Goal: Transaction & Acquisition: Purchase product/service

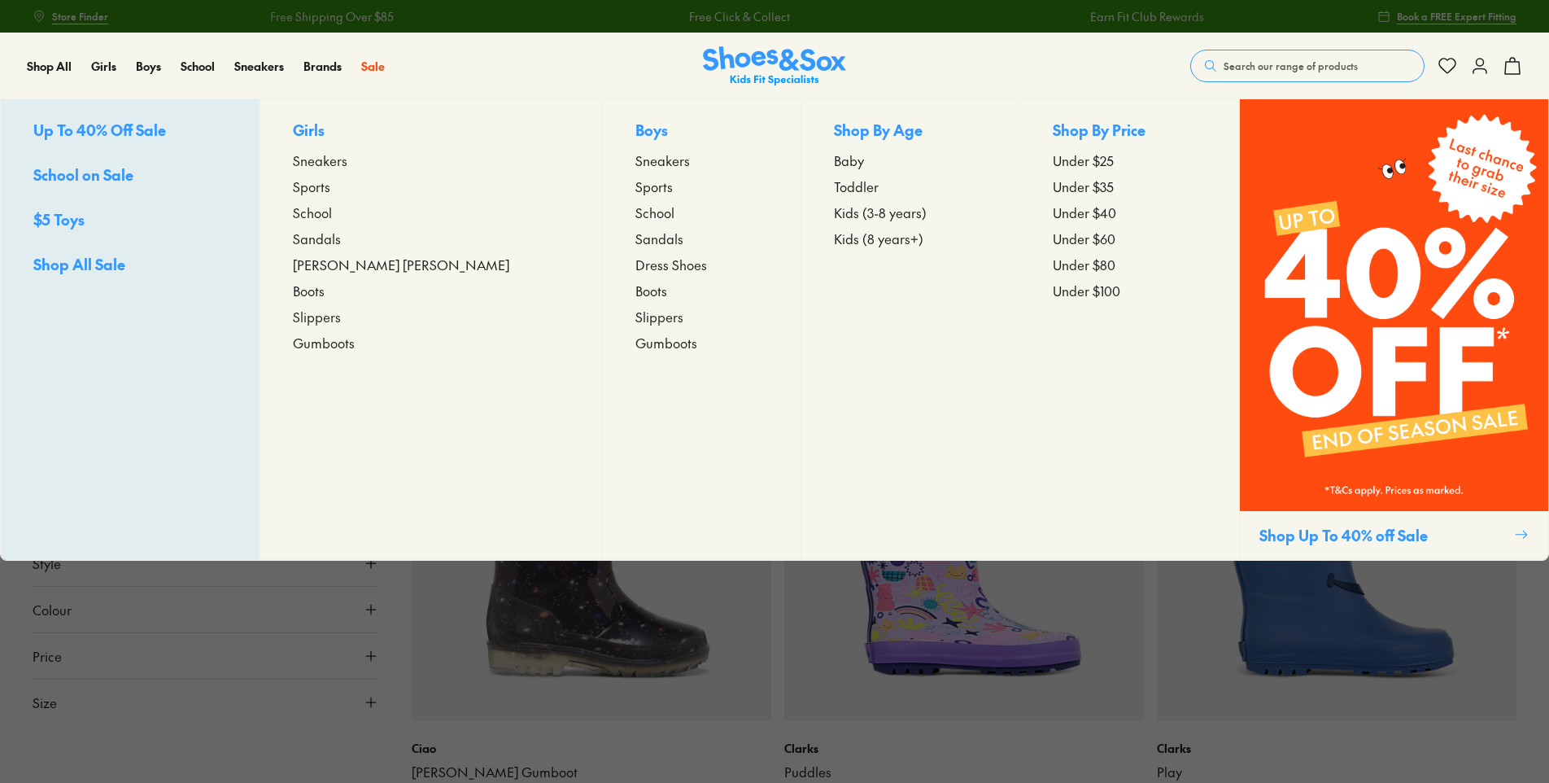
click at [635, 345] on span "Gumboots" at bounding box center [666, 343] width 62 height 20
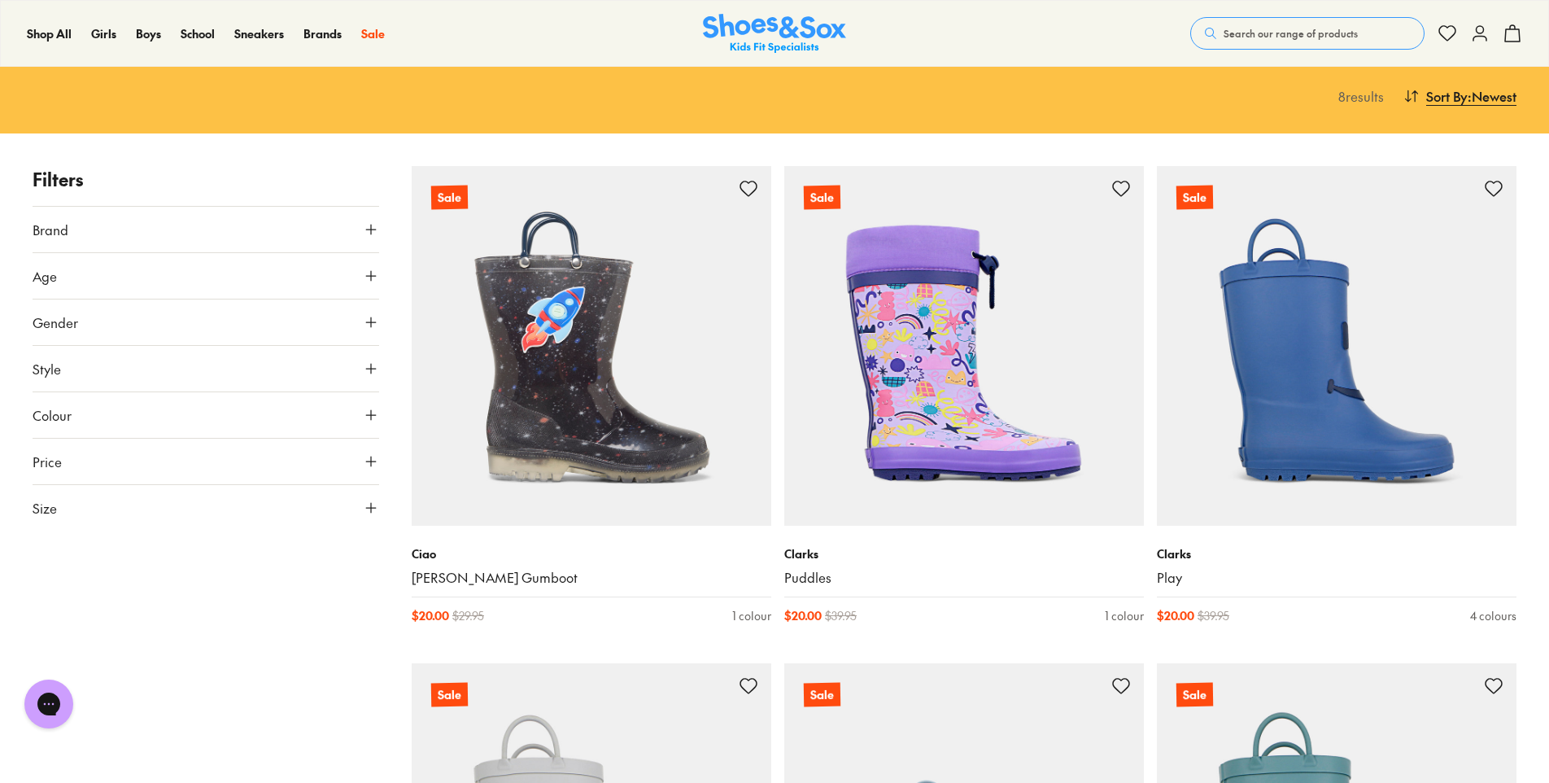
click at [124, 507] on button "Size" at bounding box center [206, 508] width 347 height 46
click at [307, 556] on button "US" at bounding box center [319, 555] width 113 height 30
click at [172, 646] on button "08" at bounding box center [176, 645] width 52 height 39
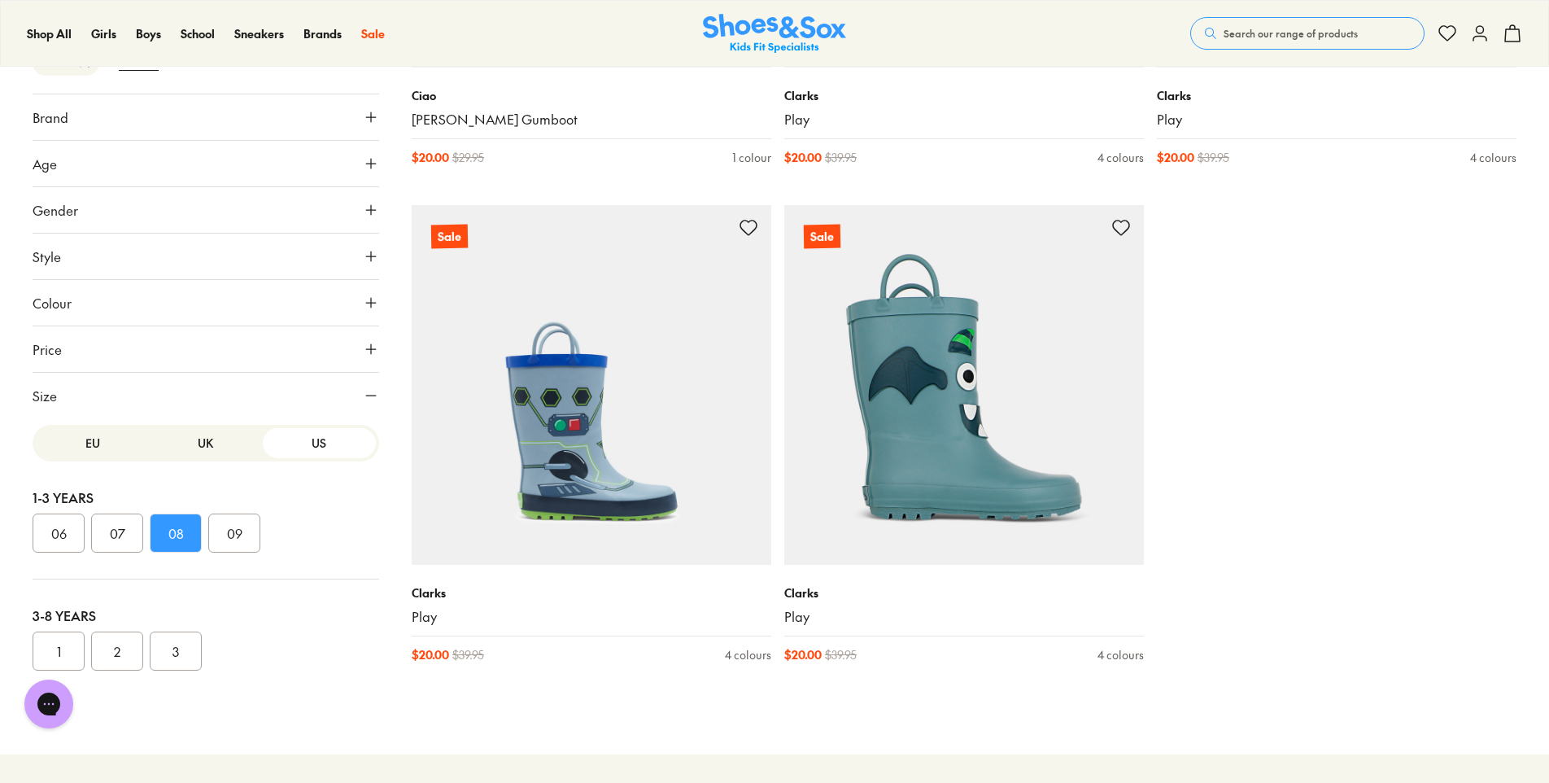
scroll to position [651, 0]
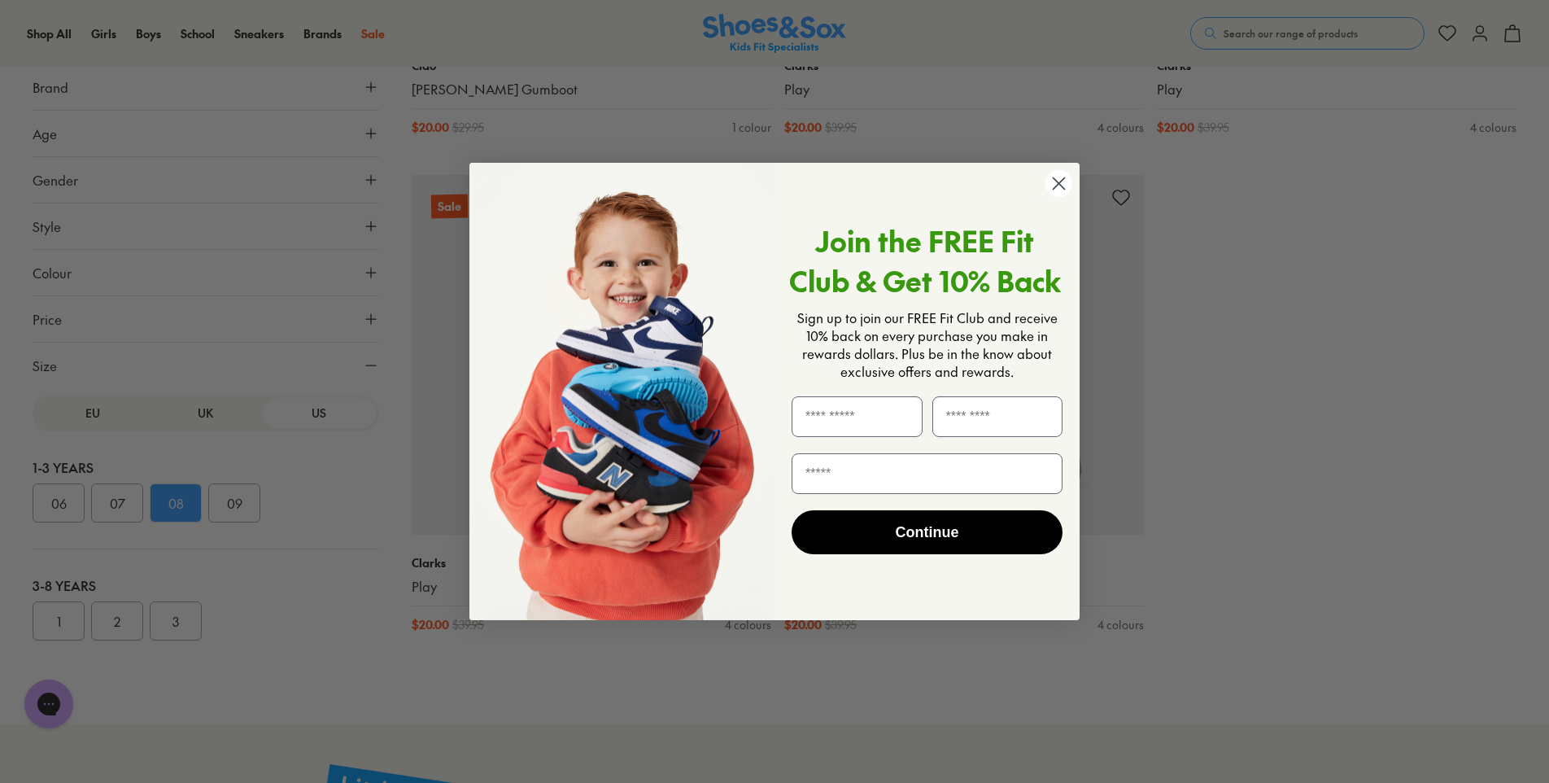
click at [1060, 177] on circle "Close dialog" at bounding box center [1058, 183] width 27 height 27
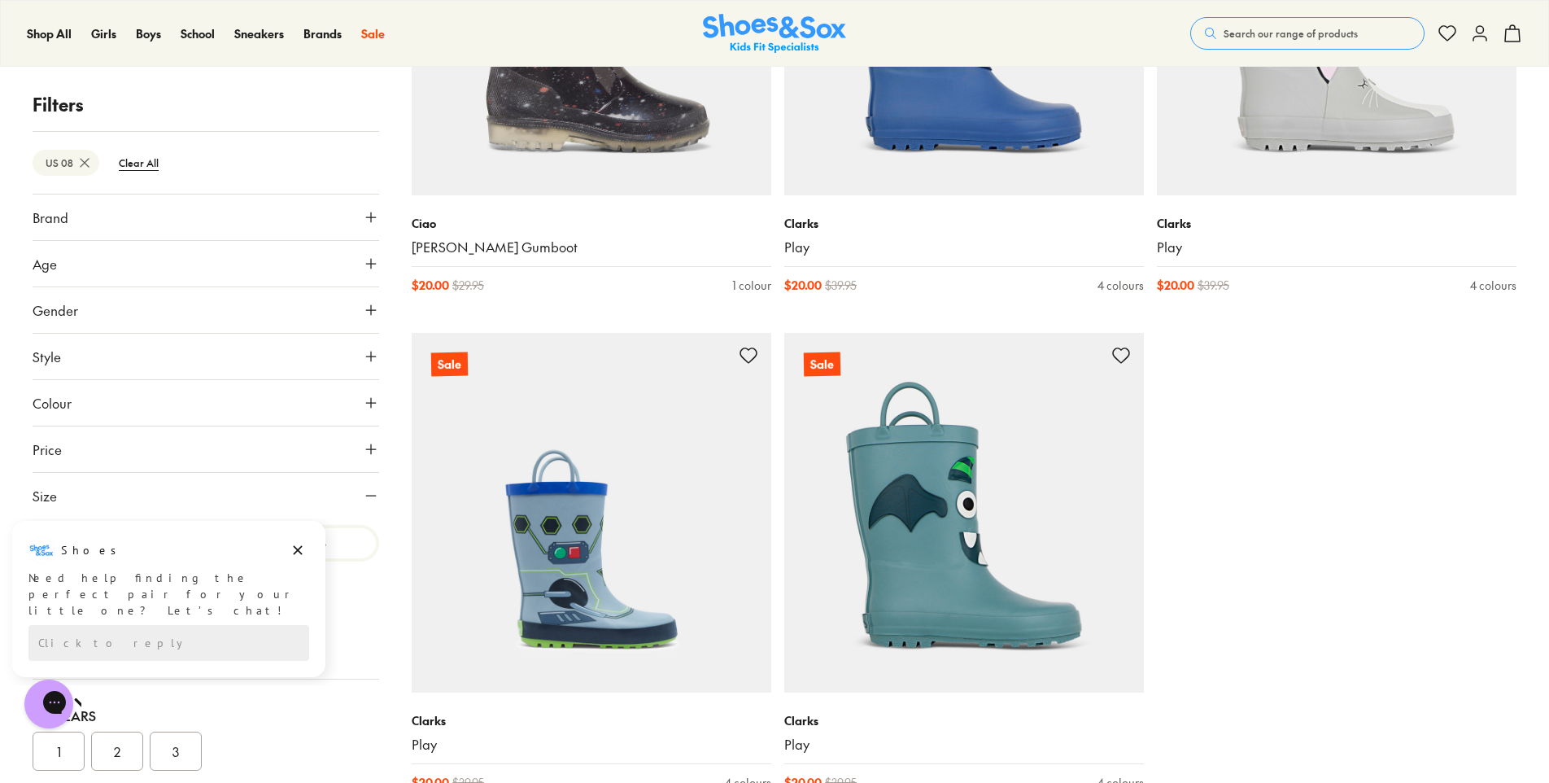
scroll to position [570, 0]
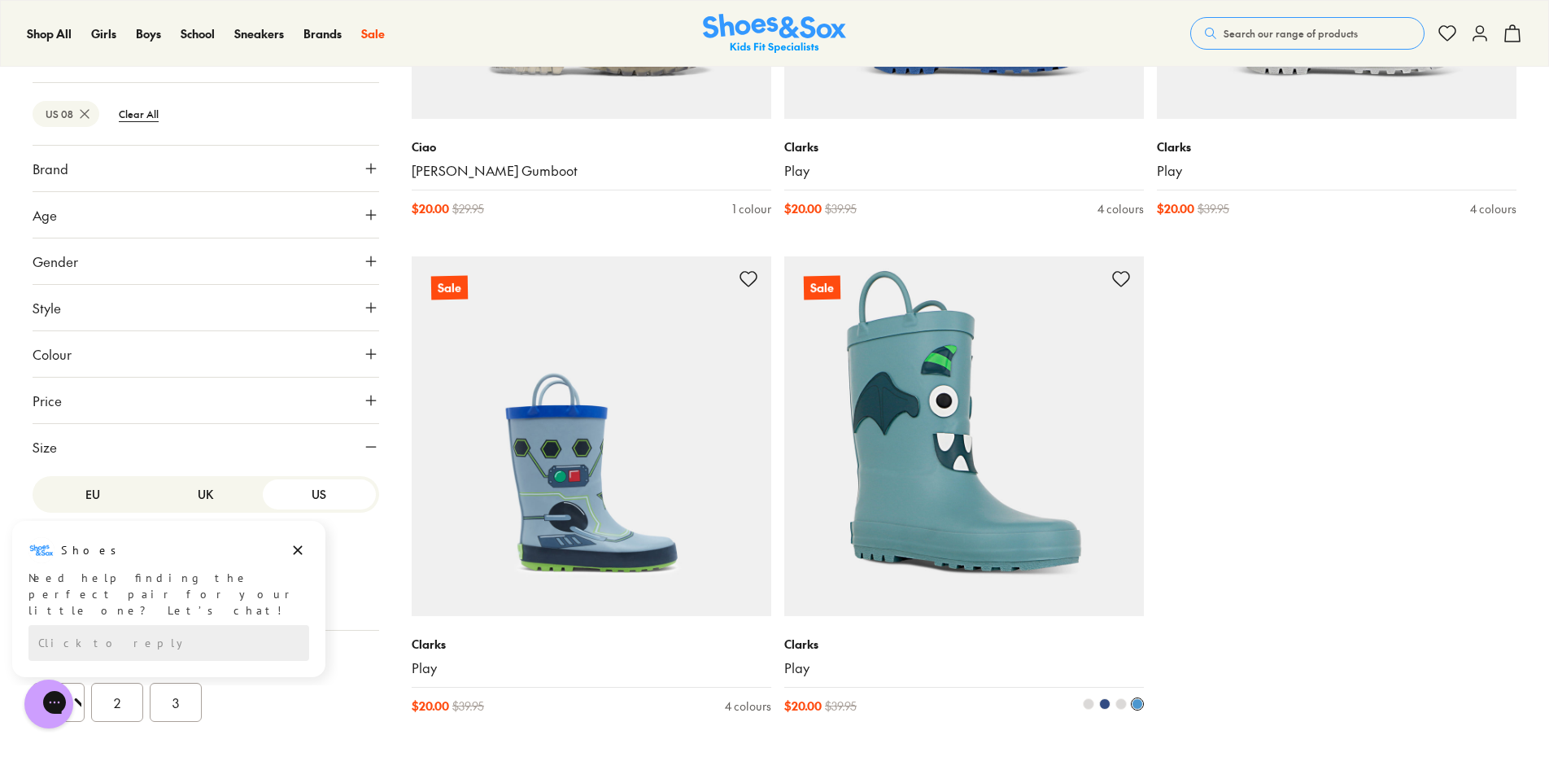
click at [1089, 707] on span at bounding box center [1088, 703] width 11 height 11
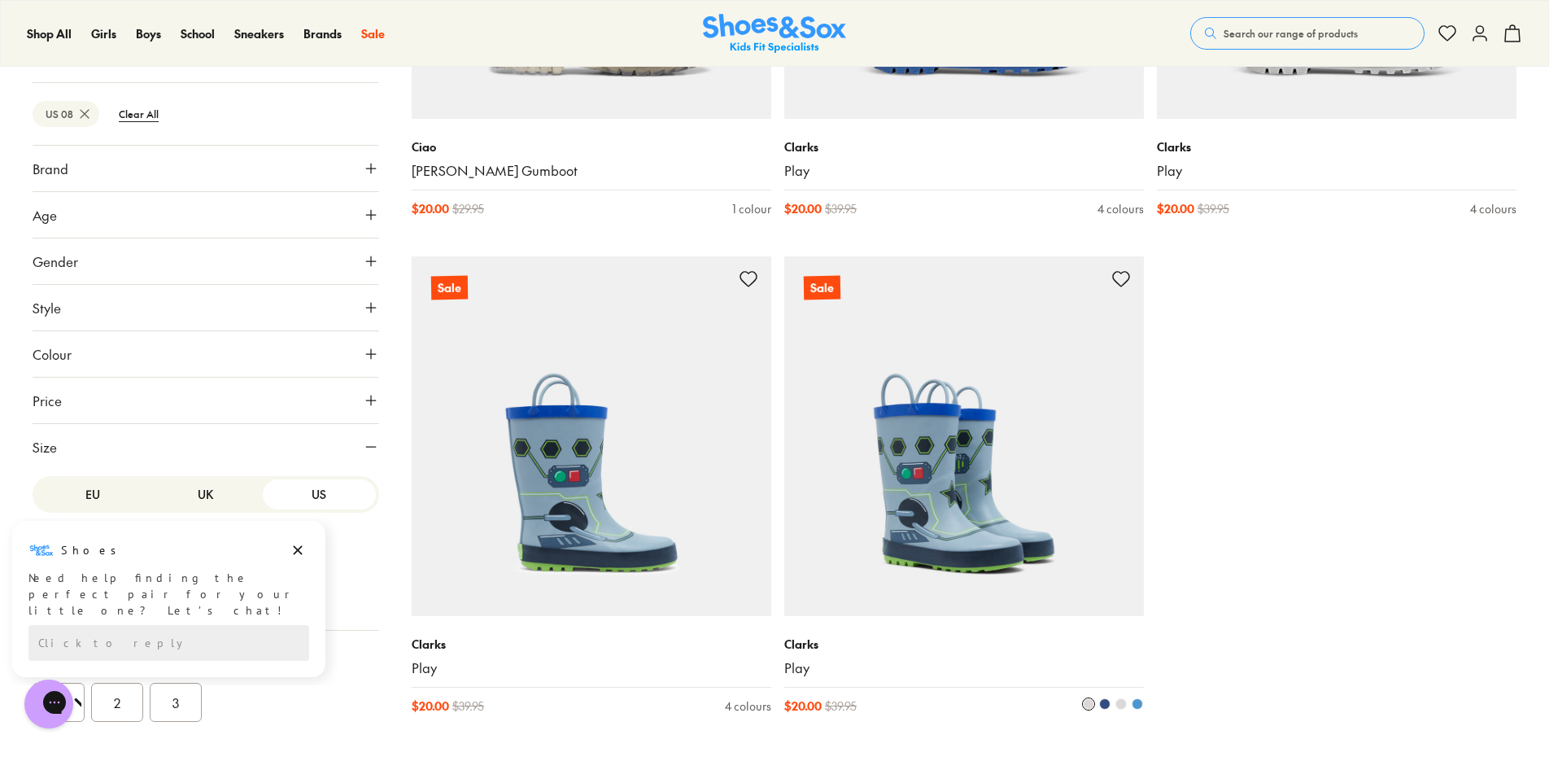
click at [1117, 705] on span at bounding box center [1120, 703] width 11 height 11
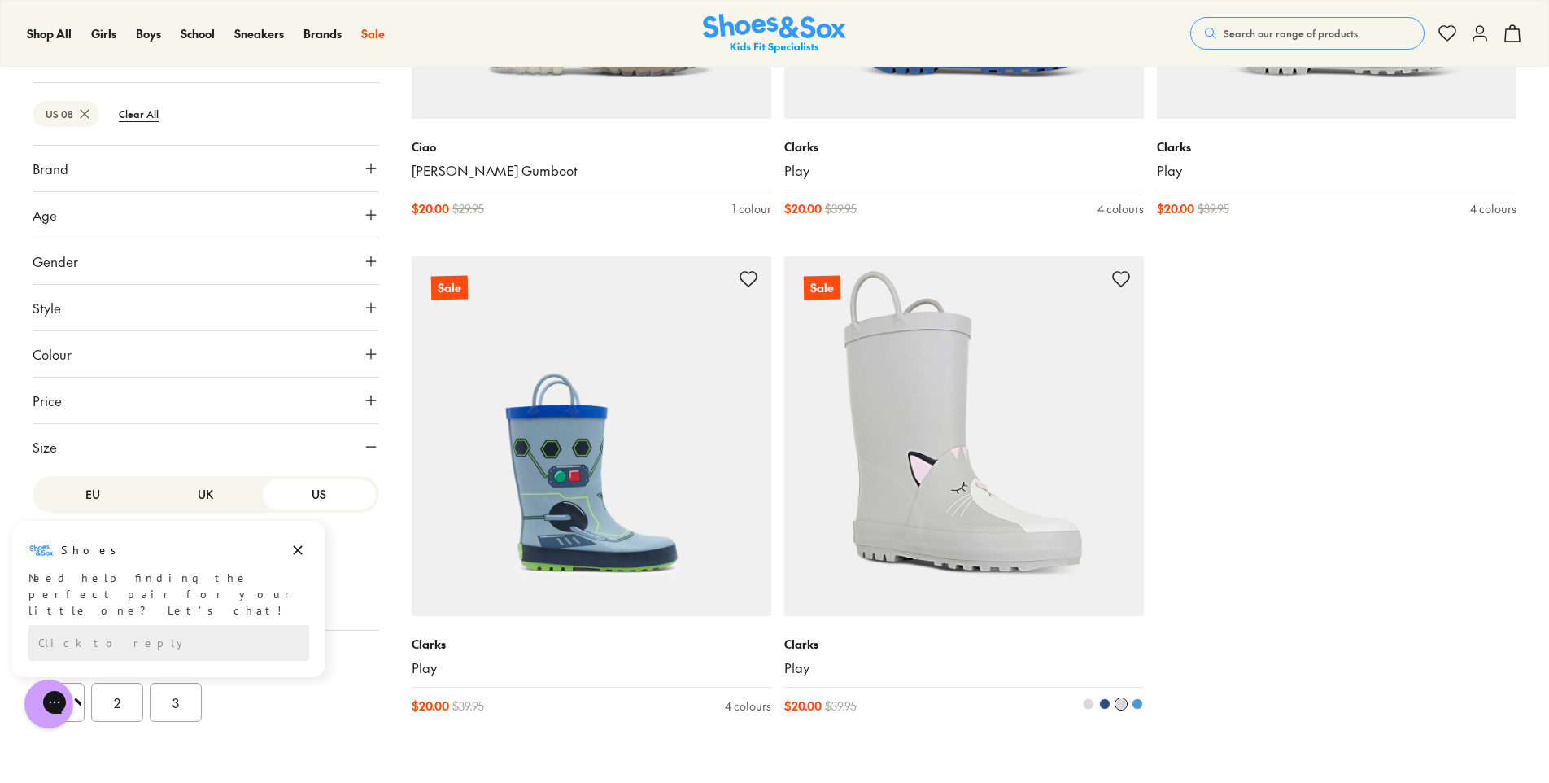
click at [1141, 705] on span at bounding box center [1137, 703] width 11 height 11
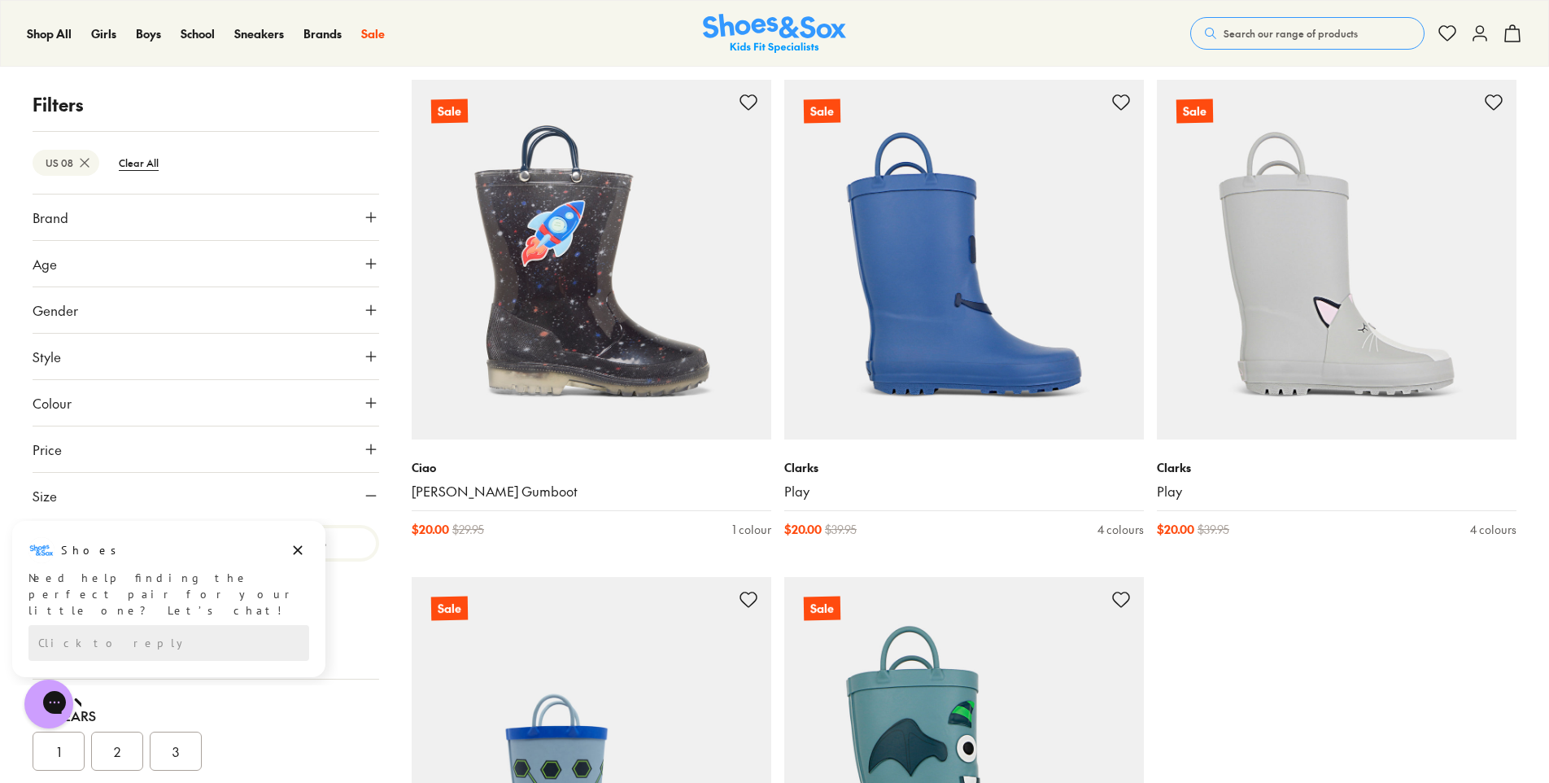
scroll to position [244, 0]
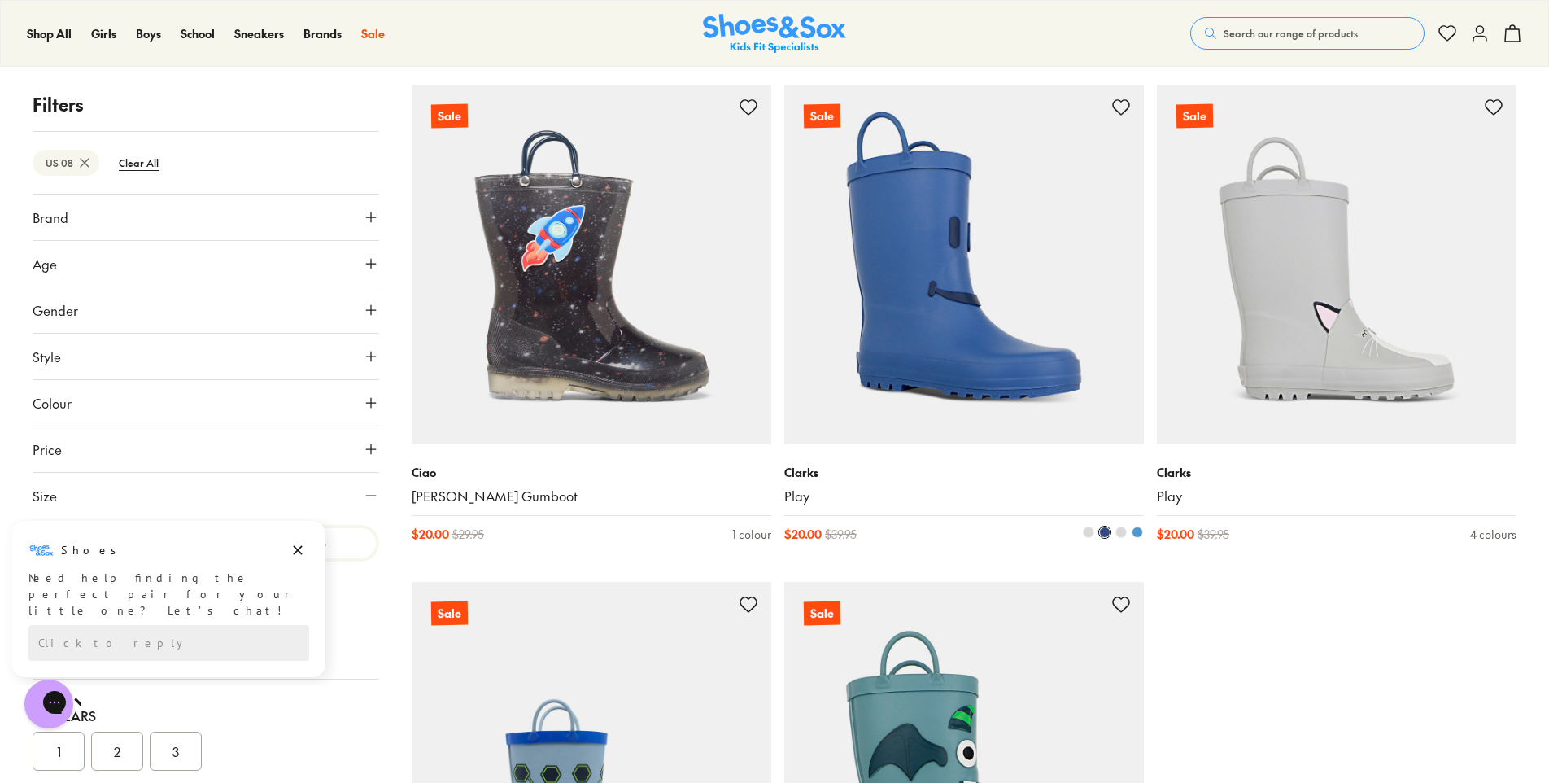
click at [952, 344] on img at bounding box center [964, 265] width 360 height 360
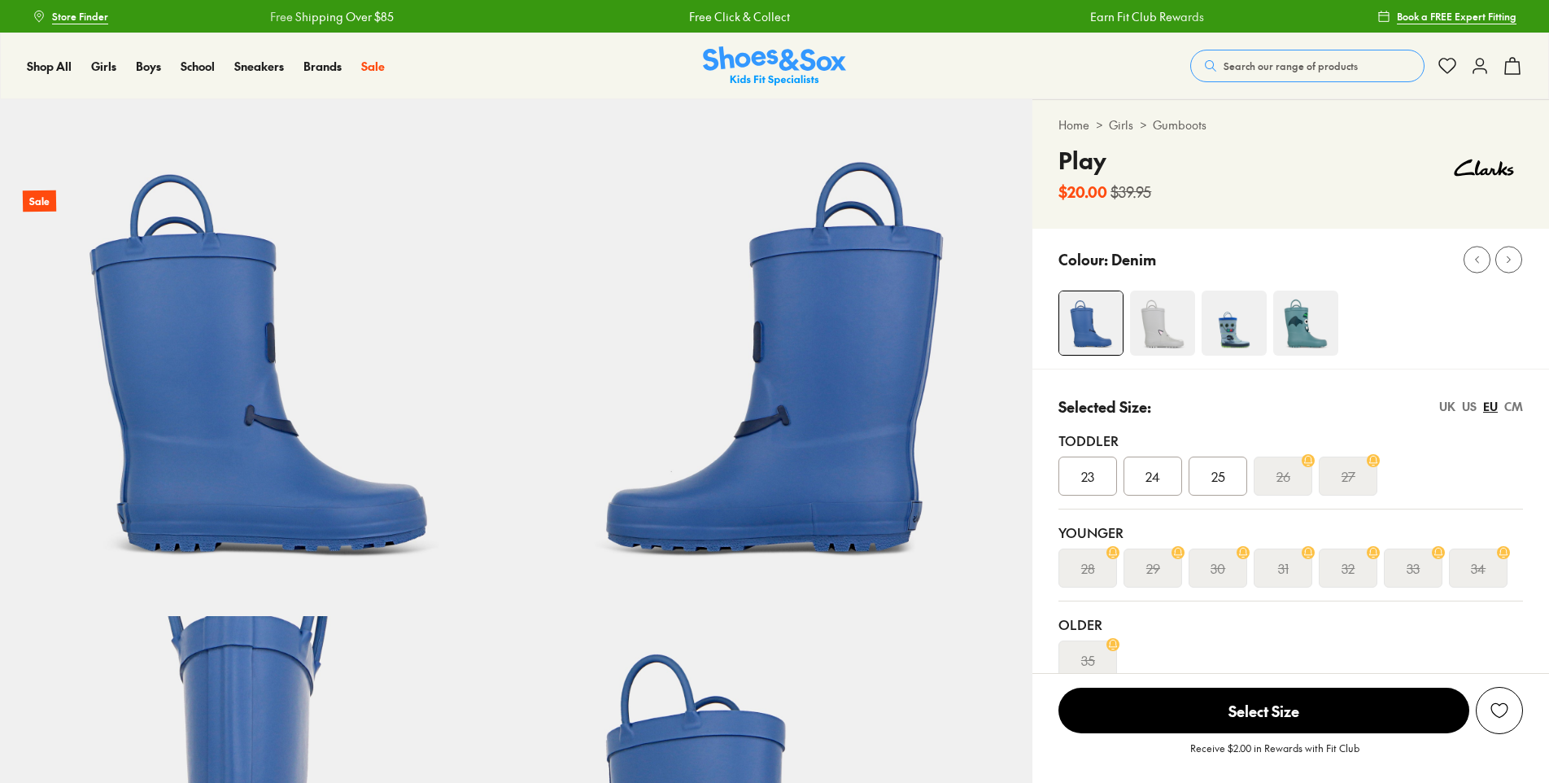
select select "*"
click at [1469, 406] on div "US" at bounding box center [1469, 406] width 15 height 17
click at [1225, 478] on span "08" at bounding box center [1218, 476] width 15 height 20
